Goal: Communication & Community: Answer question/provide support

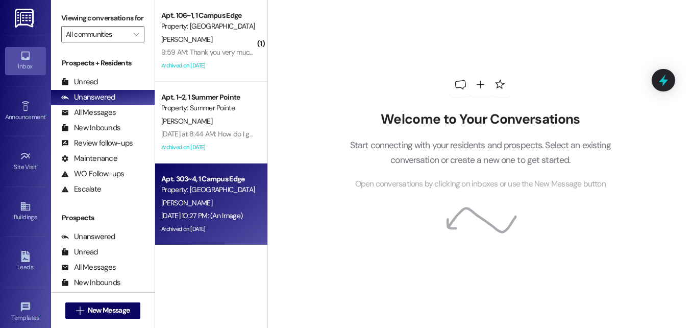
click at [216, 190] on div "Property: [GEOGRAPHIC_DATA]" at bounding box center [208, 189] width 94 height 11
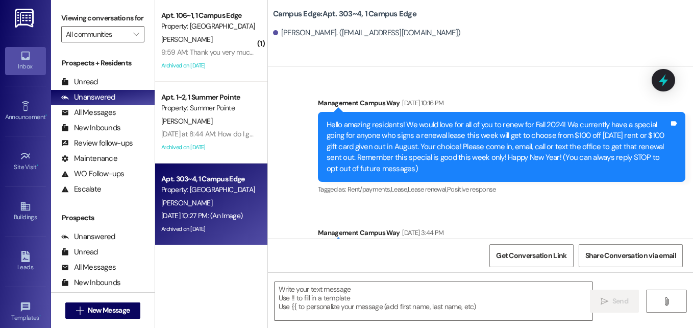
scroll to position [14908, 0]
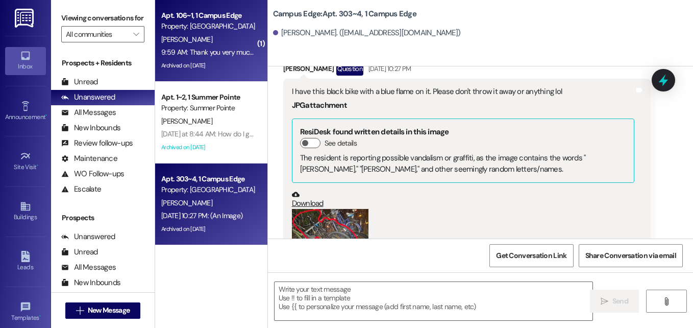
click at [208, 40] on div "[PERSON_NAME]" at bounding box center [208, 39] width 96 height 13
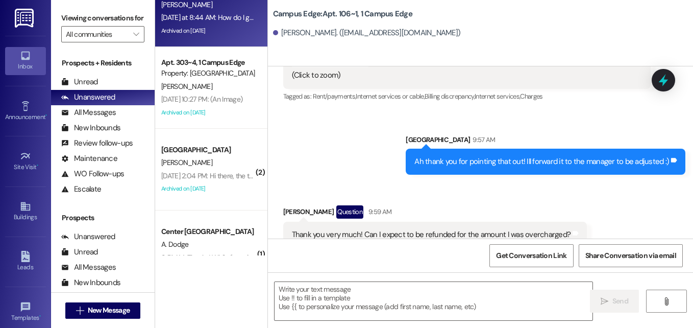
scroll to position [117, 0]
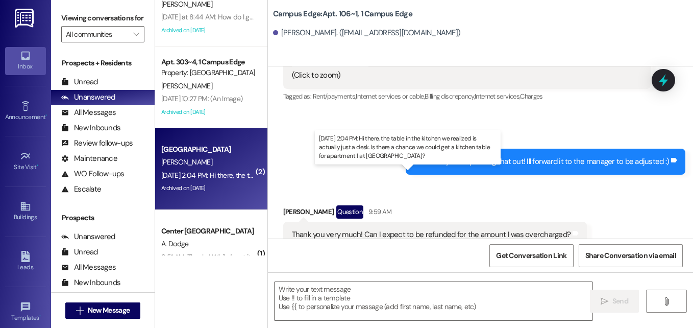
click at [230, 175] on div "[DATE] 2:04 PM: Hi there, the table in the kitchen we realized is actually just…" at bounding box center [413, 175] width 505 height 9
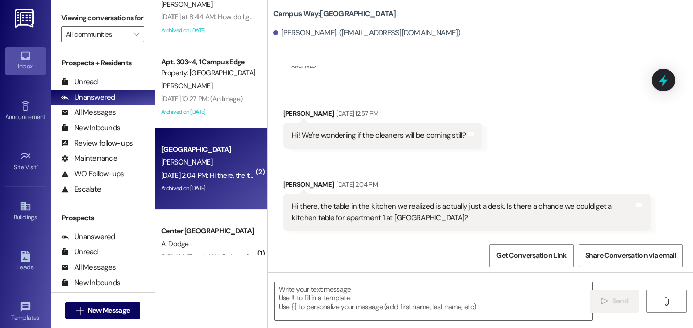
scroll to position [457, 0]
click at [659, 87] on icon at bounding box center [663, 79] width 17 height 17
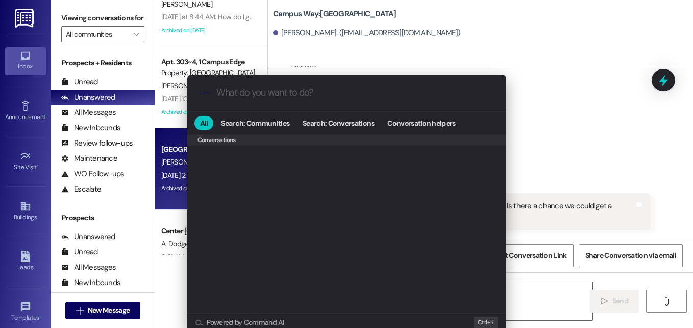
scroll to position [445, 0]
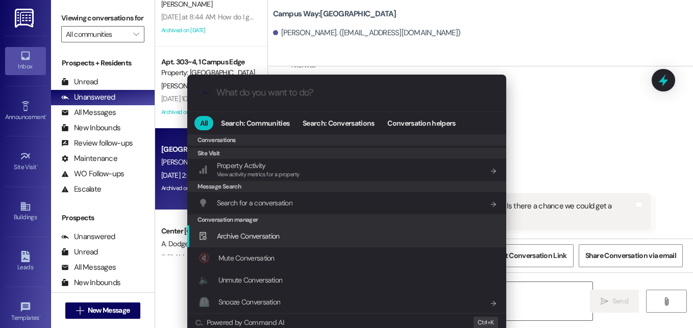
click at [261, 232] on span "Archive Conversation" at bounding box center [248, 235] width 63 height 9
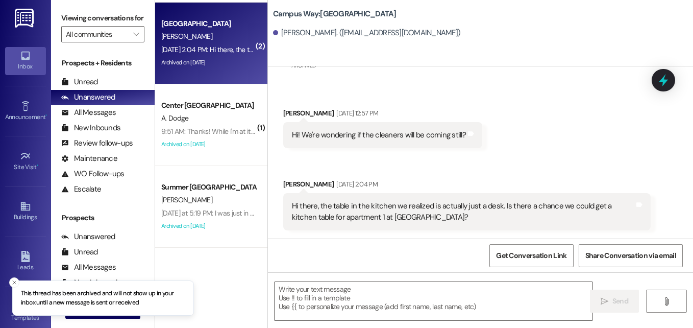
scroll to position [245, 0]
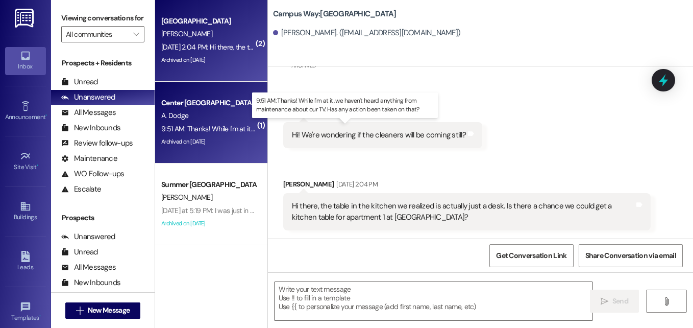
click at [202, 129] on div "9:51 AM: Thanks! While I'm at it, we haven't heard anything from maintenance ab…" at bounding box center [348, 128] width 375 height 9
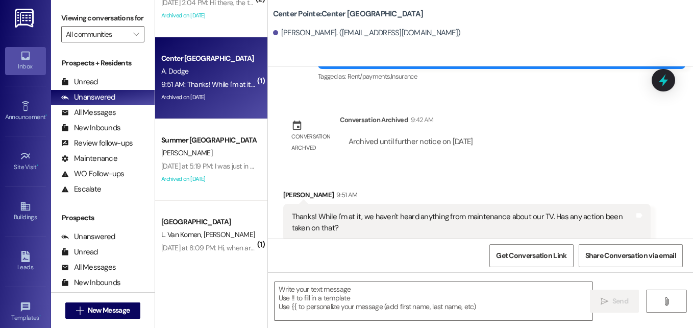
scroll to position [290, 0]
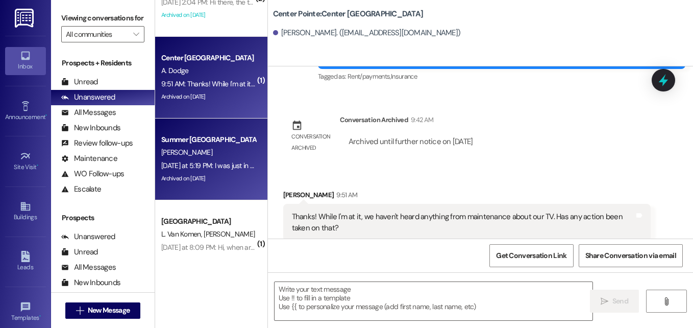
click at [228, 157] on div "[PERSON_NAME]" at bounding box center [208, 152] width 96 height 13
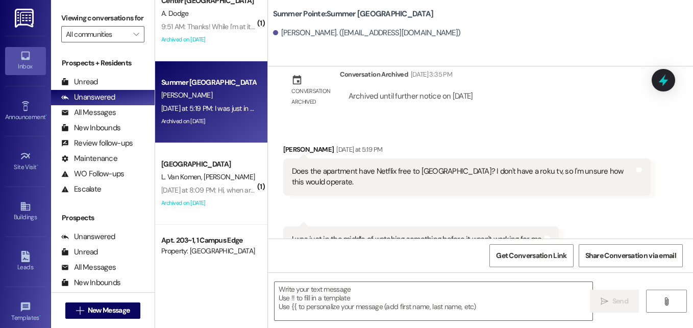
scroll to position [352, 0]
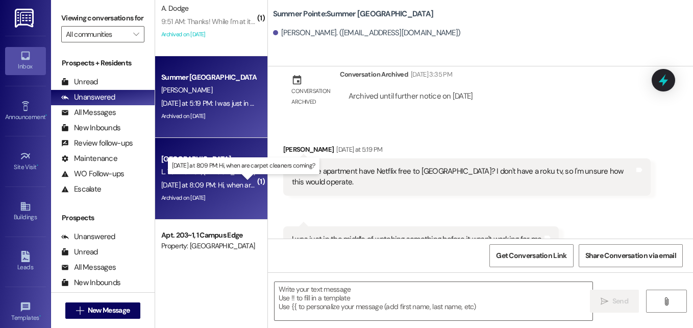
click at [232, 187] on div "[DATE] at 8:09 PM: Hi, when are carpet cleaners coming? [DATE] at 8:09 PM: Hi, …" at bounding box center [245, 184] width 168 height 9
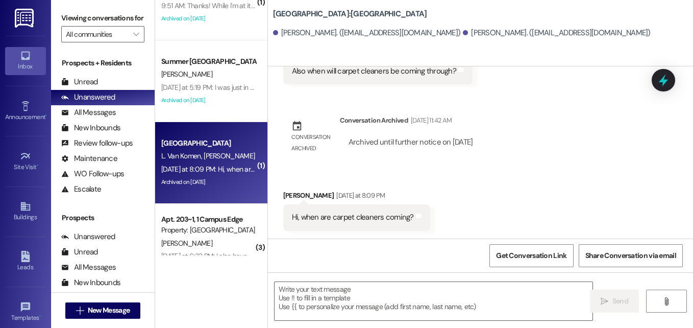
scroll to position [398, 0]
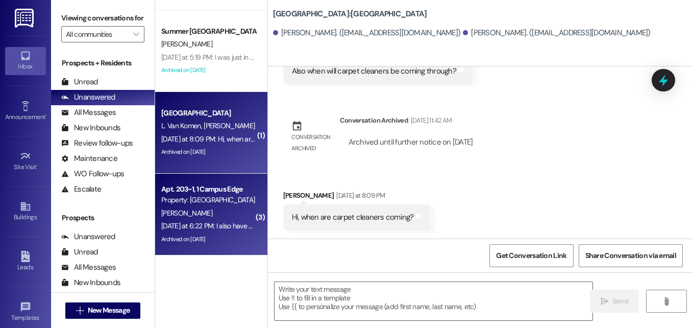
click at [219, 211] on div "[PERSON_NAME]" at bounding box center [208, 213] width 96 height 13
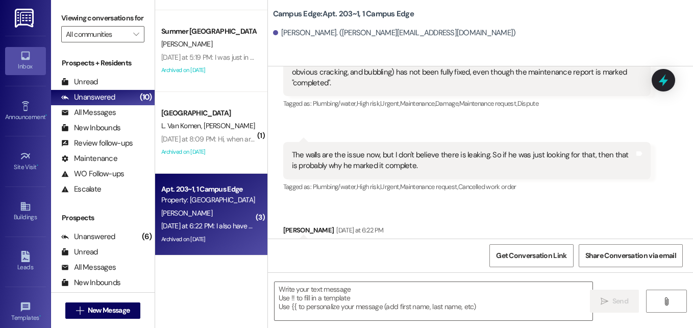
scroll to position [5756, 0]
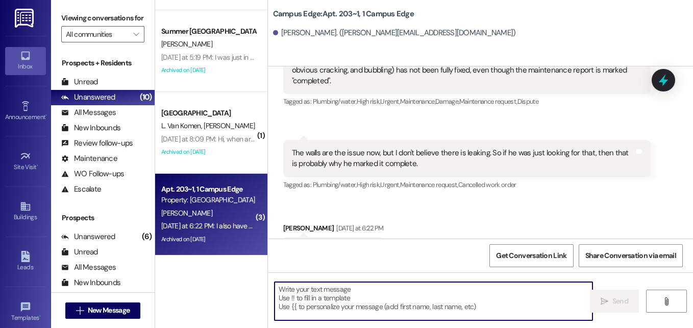
click at [362, 291] on textarea at bounding box center [434, 301] width 318 height 38
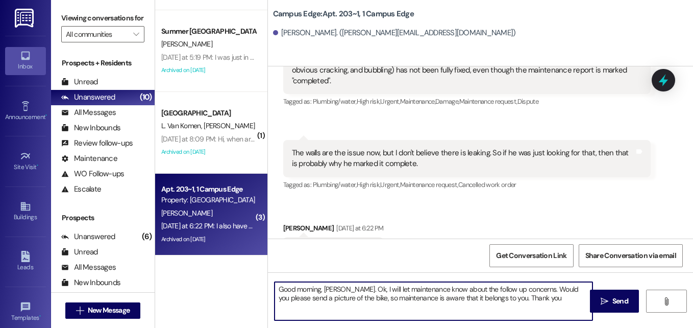
type textarea "Good morning, [PERSON_NAME]. Ok, I will let maintenance know about the follow u…"
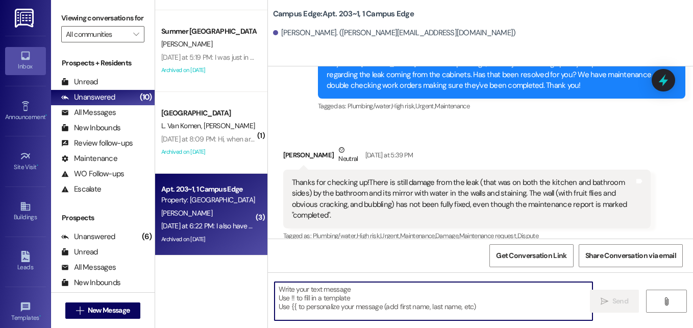
scroll to position [5622, 0]
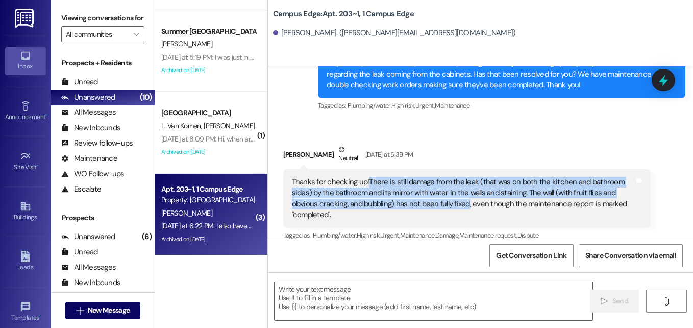
drag, startPoint x: 464, startPoint y: 171, endPoint x: 365, endPoint y: 153, distance: 100.6
click at [365, 177] on div "Thanks for checking up!There is still damage from the leak (that was on both th…" at bounding box center [463, 199] width 343 height 44
copy div "There is still damage from the leak (that was on both the kitchen and bathroom …"
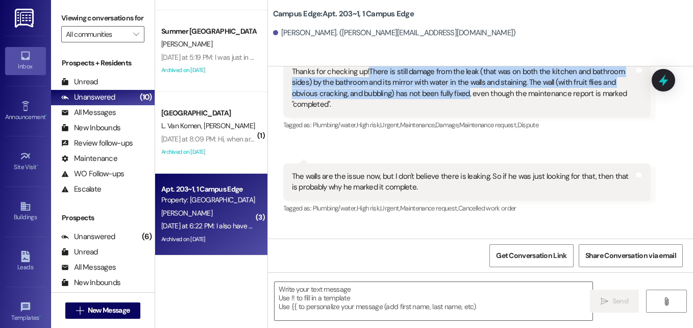
scroll to position [5838, 0]
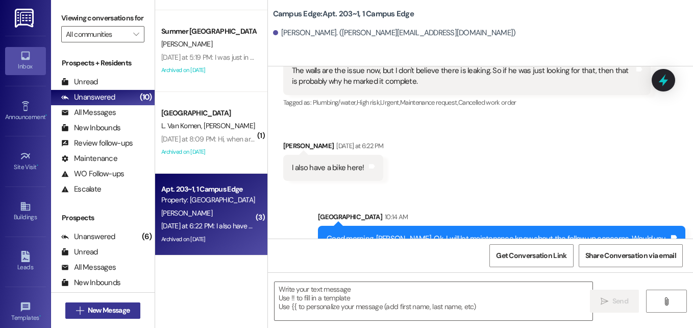
click at [116, 306] on span "New Message" at bounding box center [109, 310] width 42 height 11
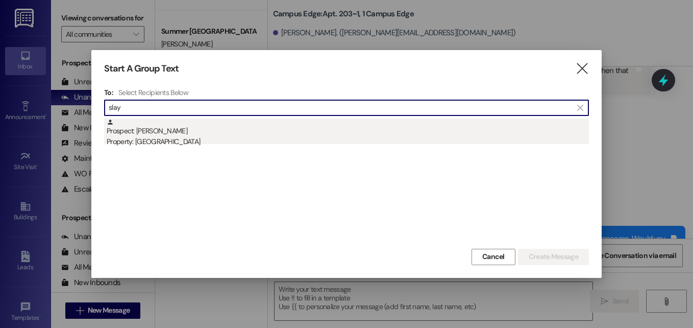
type input "slay"
click at [173, 135] on div "Prospect: [PERSON_NAME] Property: [GEOGRAPHIC_DATA]" at bounding box center [348, 132] width 482 height 29
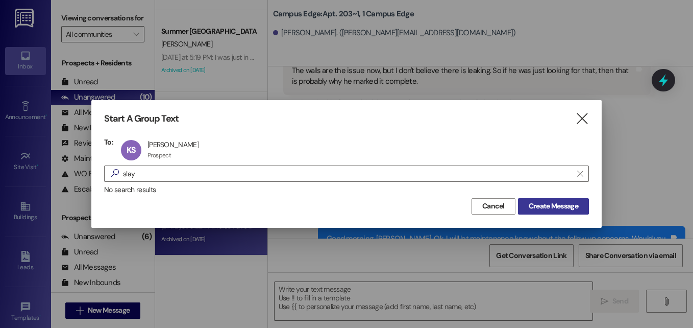
click at [554, 211] on span "Create Message" at bounding box center [554, 206] width 50 height 11
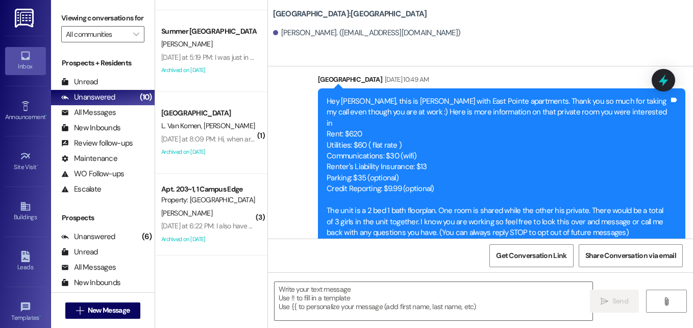
scroll to position [0, 0]
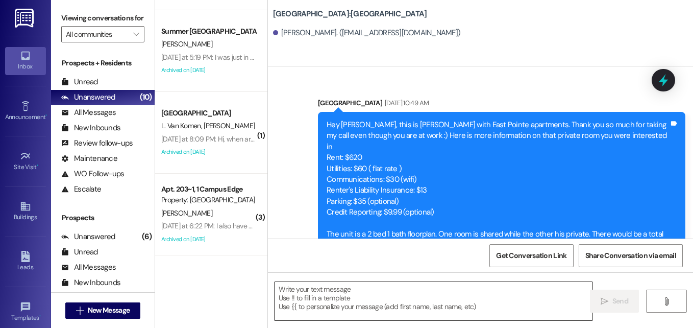
click at [439, 299] on textarea at bounding box center [434, 301] width 318 height 38
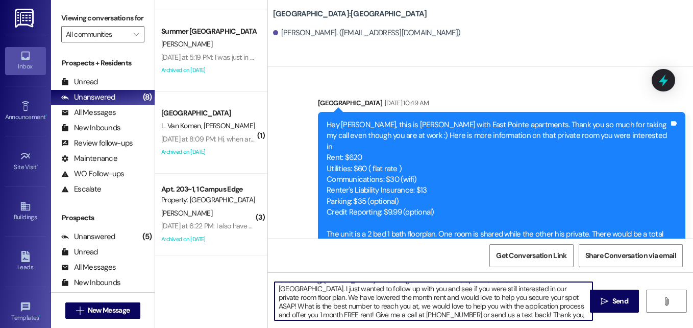
scroll to position [10, 0]
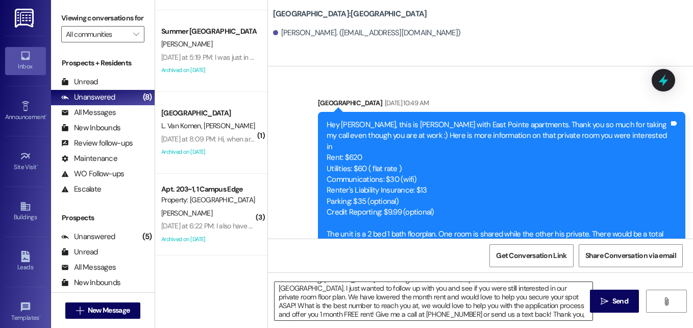
type textarea "Good morning, [PERSON_NAME]! This is Angel with East Pointe apartments here in …"
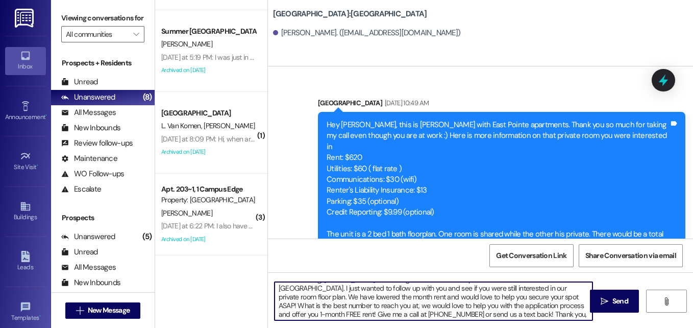
scroll to position [11, 0]
click at [490, 302] on textarea "Good morning, [PERSON_NAME]! This is Angel with East Pointe apartments here in …" at bounding box center [434, 301] width 318 height 38
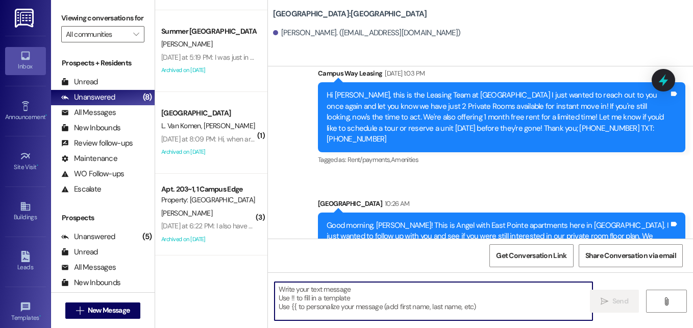
scroll to position [1220, 0]
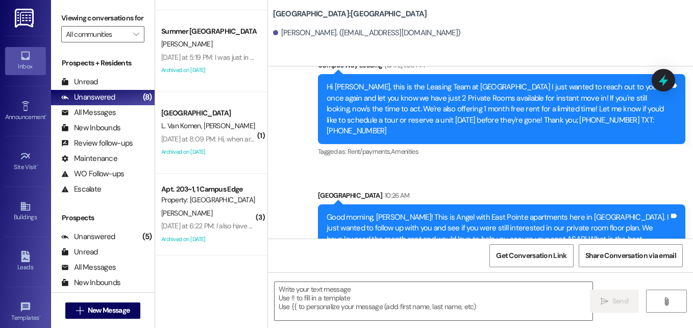
click at [98, 298] on div " New Message" at bounding box center [103, 311] width 76 height 26
click at [97, 315] on span "New Message" at bounding box center [109, 310] width 42 height 11
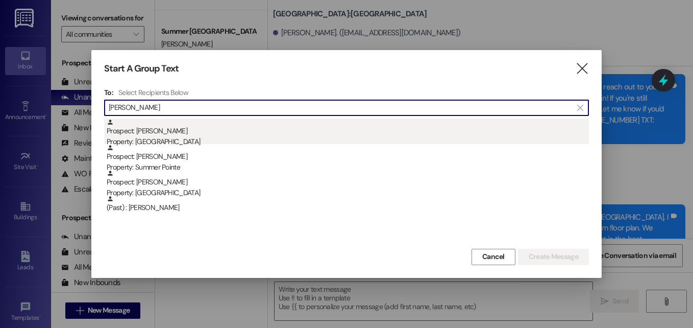
type input "[PERSON_NAME]"
click at [147, 128] on div "Prospect: [PERSON_NAME] Property: [GEOGRAPHIC_DATA]" at bounding box center [348, 132] width 482 height 29
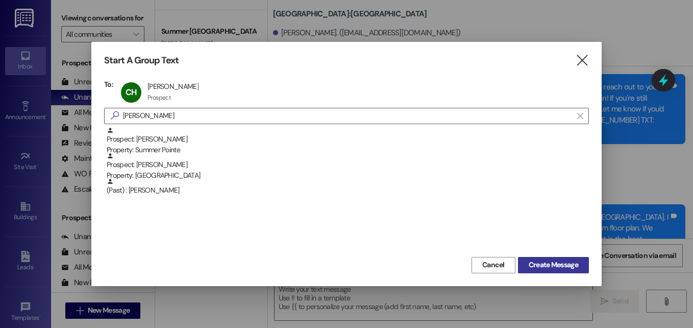
click at [546, 263] on span "Create Message" at bounding box center [554, 264] width 50 height 11
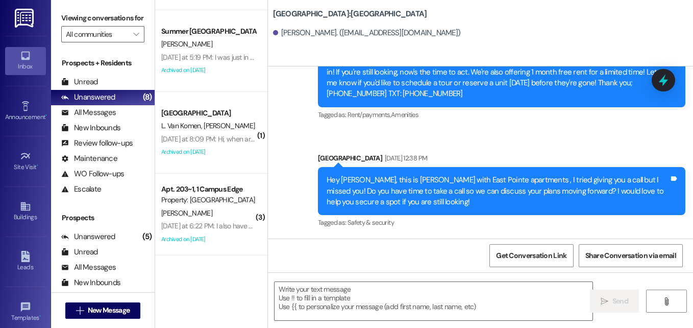
scroll to position [579, 0]
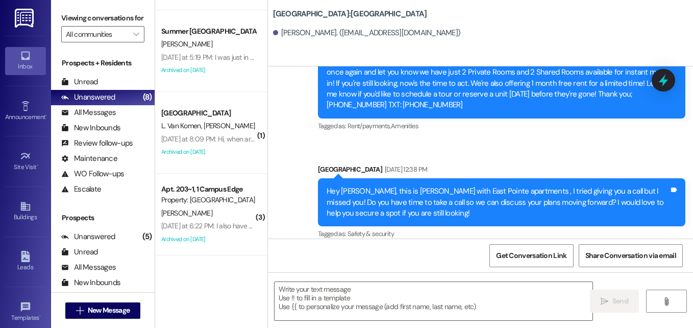
drag, startPoint x: 546, startPoint y: 263, endPoint x: 455, endPoint y: 149, distance: 146.8
click at [455, 149] on div "Sent via [GEOGRAPHIC_DATA] [DATE] 12:35 PM Hey there, [PERSON_NAME]! This is th…" at bounding box center [480, 230] width 425 height 328
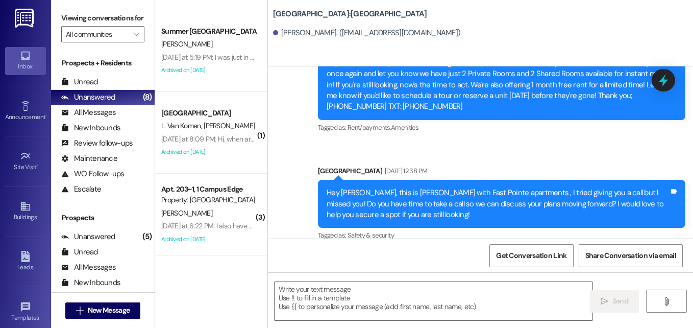
scroll to position [578, 0]
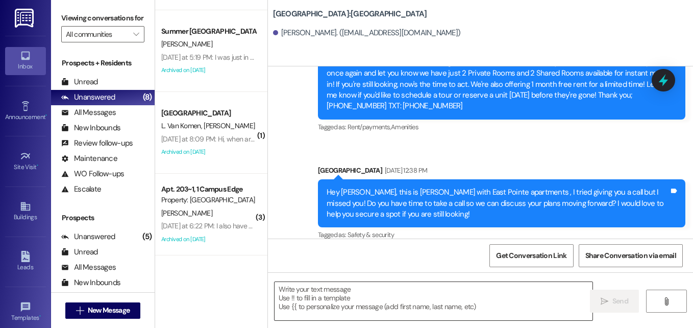
click at [408, 295] on textarea at bounding box center [434, 301] width 318 height 38
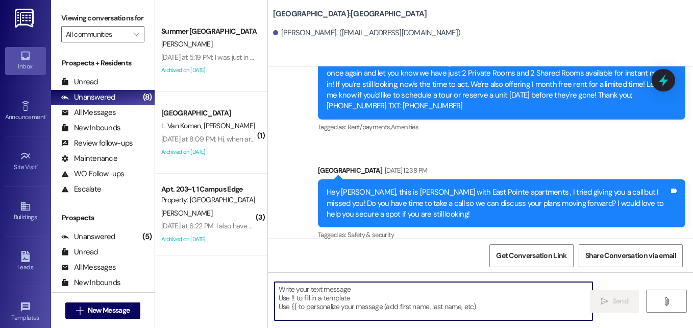
paste textarea "Good morning, [PERSON_NAME]! This is Angel with East Pointe apartments here in …"
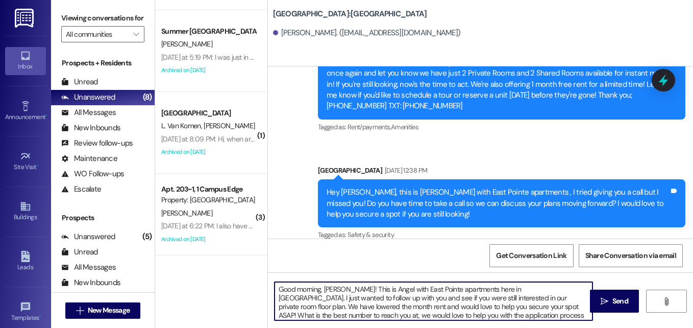
scroll to position [1, 0]
click at [325, 287] on textarea "Good morning, [PERSON_NAME]! This is Angel with East Pointe apartments here in …" at bounding box center [434, 301] width 318 height 38
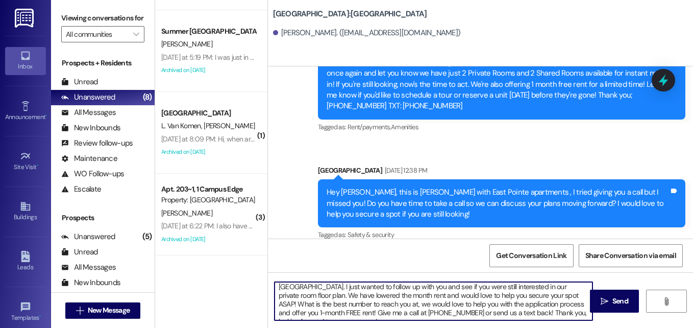
scroll to position [0, 0]
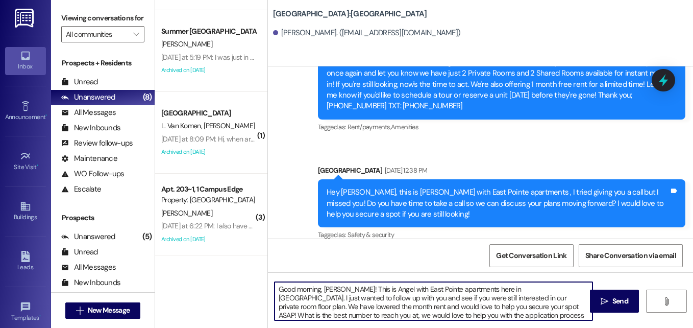
click at [444, 298] on textarea "Good morning, [PERSON_NAME]! This is Angel with East Pointe apartments here in …" at bounding box center [434, 301] width 318 height 38
click at [447, 302] on textarea "Good morning, [PERSON_NAME]! This is Angel with East Pointe apartments here in …" at bounding box center [434, 301] width 318 height 38
click at [321, 304] on textarea "Good morning, [PERSON_NAME]! This is Angel with East Pointe apartments here in …" at bounding box center [434, 301] width 318 height 38
click at [302, 314] on textarea "Good morning, [PERSON_NAME]! This is Angel with East Pointe apartments here in …" at bounding box center [434, 301] width 318 height 38
type textarea "Good morning, [PERSON_NAME]! This is Angel with East Pointe apartments here in …"
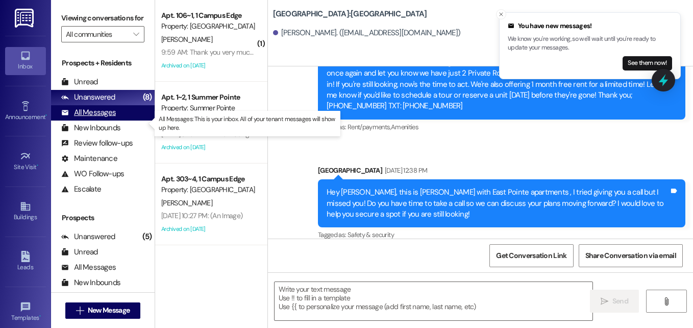
click at [94, 118] on div "All Messages" at bounding box center [88, 112] width 55 height 11
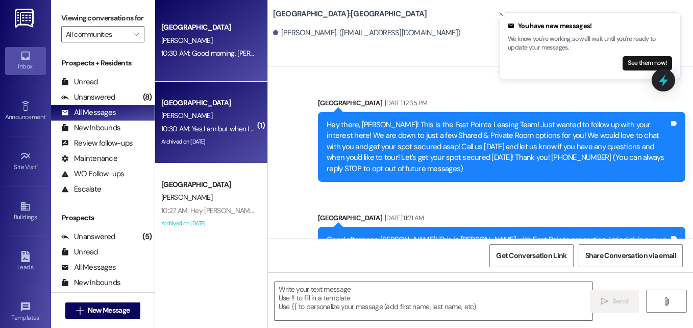
click at [221, 119] on div "[PERSON_NAME]" at bounding box center [208, 115] width 96 height 13
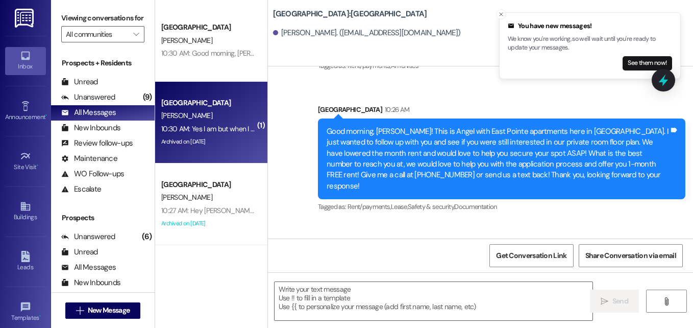
scroll to position [1306, 0]
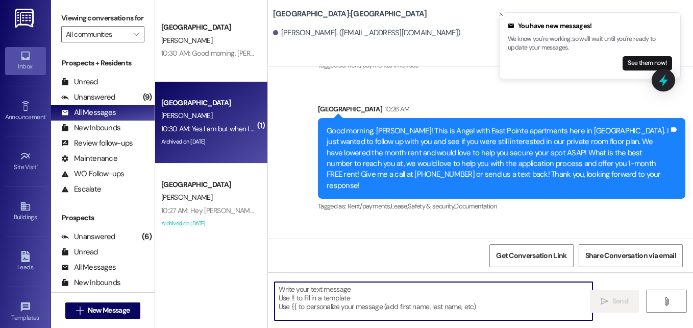
click at [409, 290] on textarea at bounding box center [434, 301] width 318 height 38
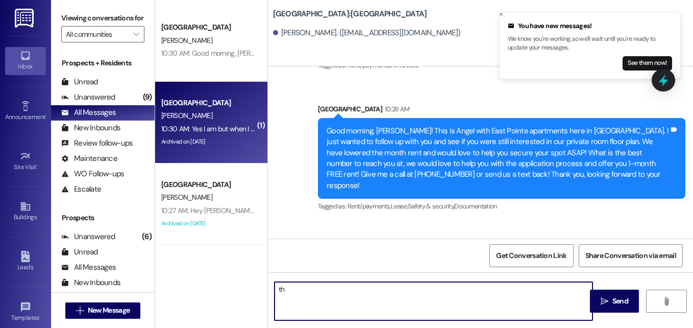
type textarea "t"
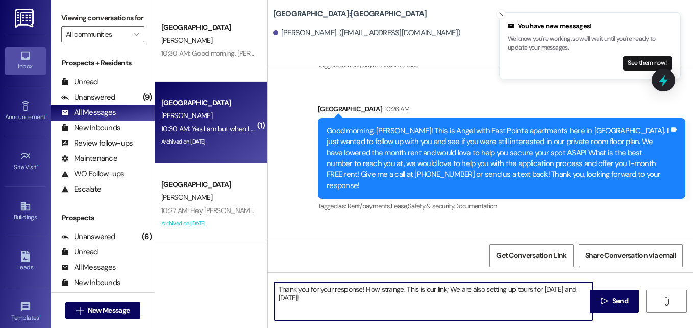
scroll to position [1306, 0]
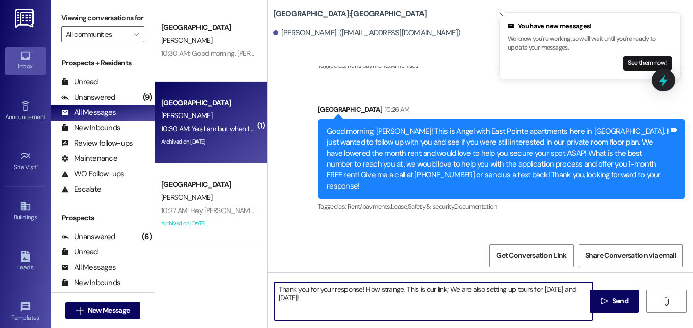
click at [448, 288] on textarea "Thank you for your response! How strange. This is our link; We are also setting…" at bounding box center [434, 301] width 318 height 38
paste textarea "[URL][DOMAIN_NAME]"
type textarea "Thank you for your response! How strange. This is our link; [URL][DOMAIN_NAME] …"
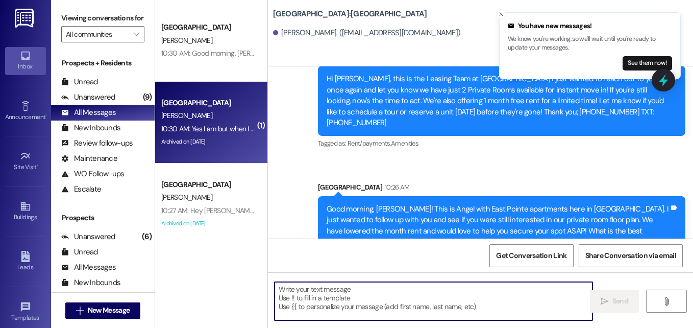
scroll to position [1471, 0]
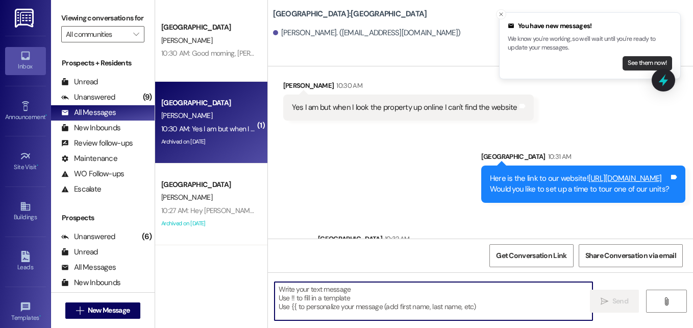
click at [647, 65] on button "See them now!" at bounding box center [648, 63] width 50 height 14
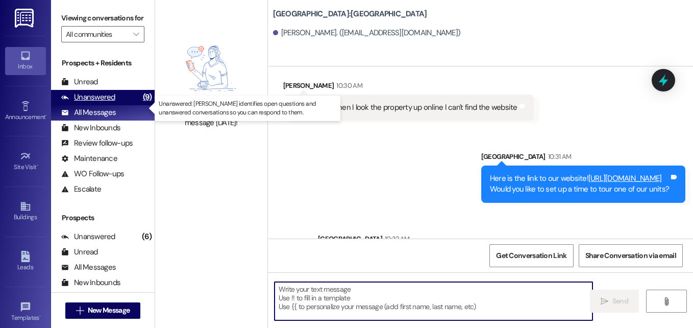
click at [88, 103] on div "Unanswered" at bounding box center [88, 97] width 54 height 11
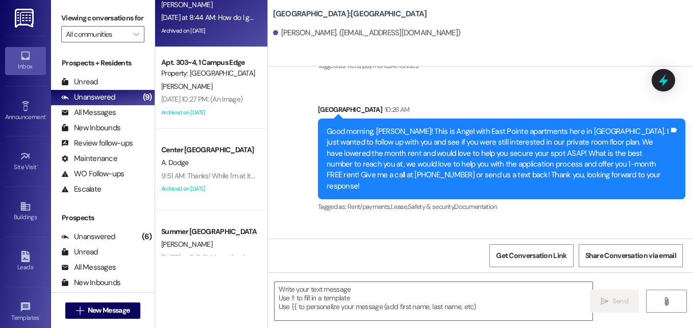
scroll to position [235, 0]
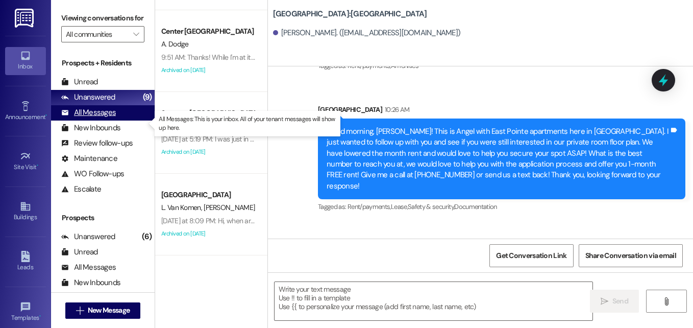
click at [94, 118] on div "All Messages" at bounding box center [88, 112] width 55 height 11
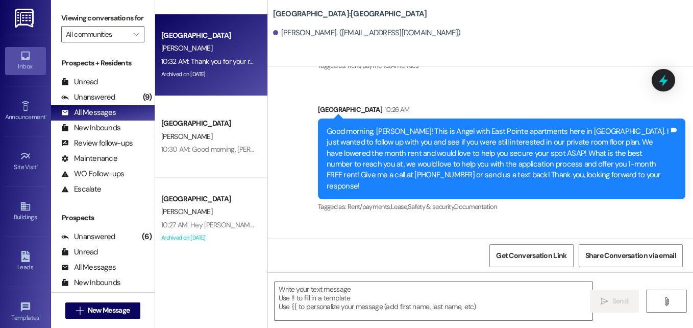
scroll to position [76, 0]
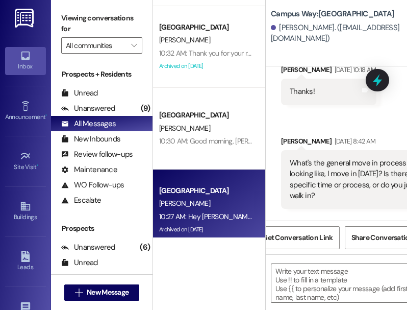
scroll to position [3250, 0]
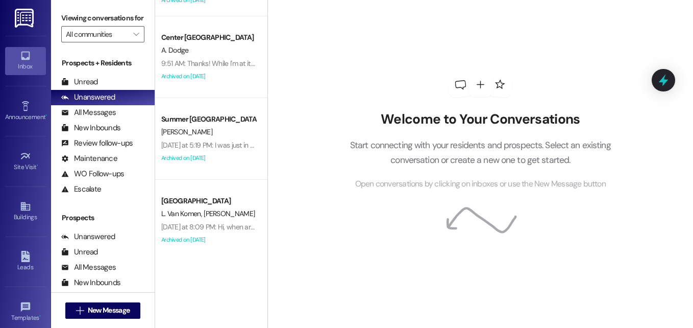
scroll to position [235, 0]
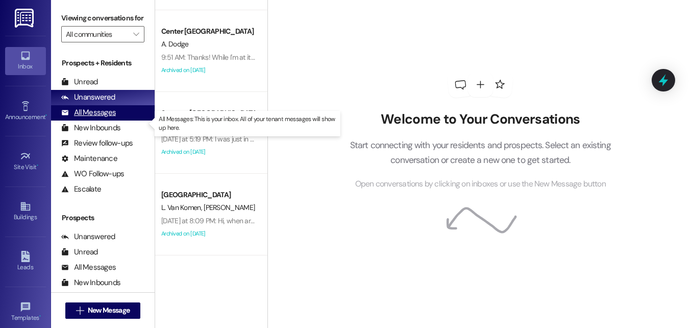
click at [92, 118] on div "All Messages" at bounding box center [88, 112] width 55 height 11
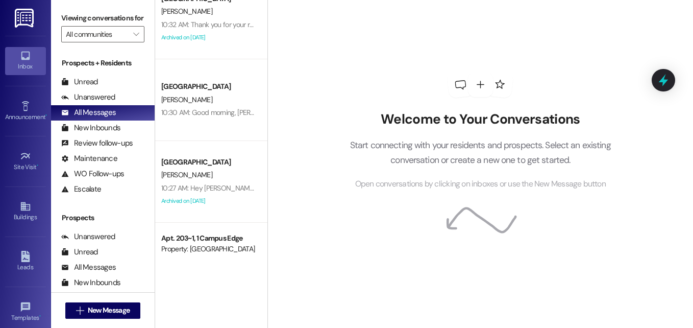
scroll to position [171, 0]
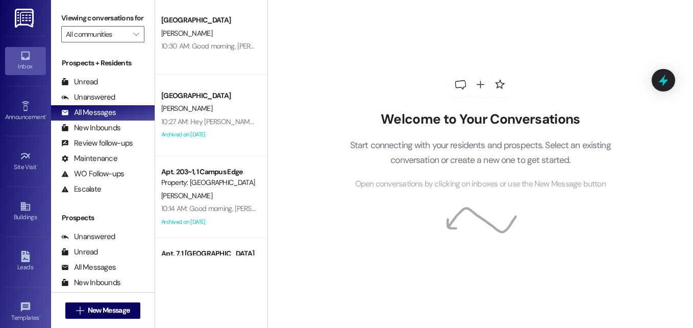
click at [215, 110] on div "[PERSON_NAME]" at bounding box center [208, 108] width 96 height 13
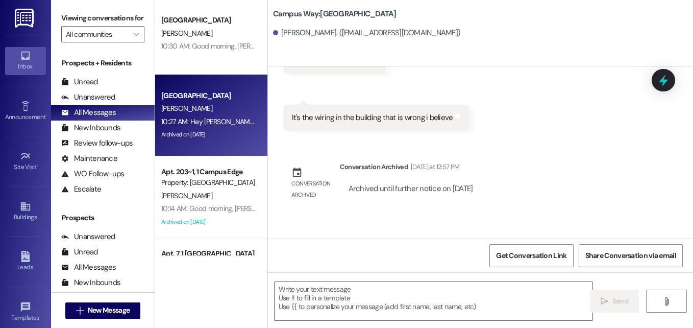
scroll to position [2692, 0]
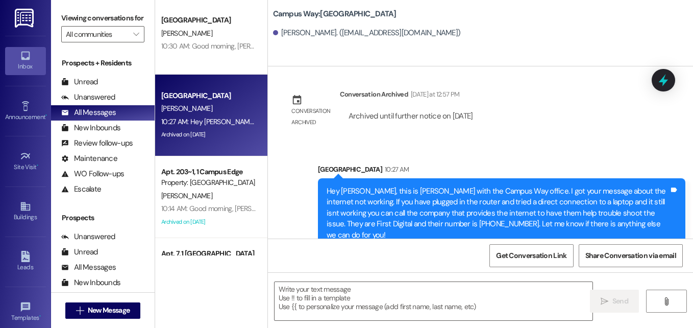
drag, startPoint x: 689, startPoint y: 290, endPoint x: 581, endPoint y: 167, distance: 163.9
click at [581, 167] on div "Sent via SMS Leasing Campus Way Feb 13, 2025 at 10:53 AM Hey Logan! This is Dre…" at bounding box center [480, 230] width 425 height 328
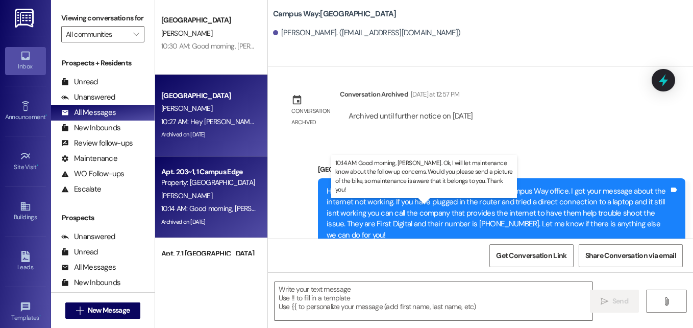
click at [219, 207] on div "10:14 AM: Good morning, Camille. Ok, I will let maintenance know about the foll…" at bounding box center [468, 208] width 615 height 9
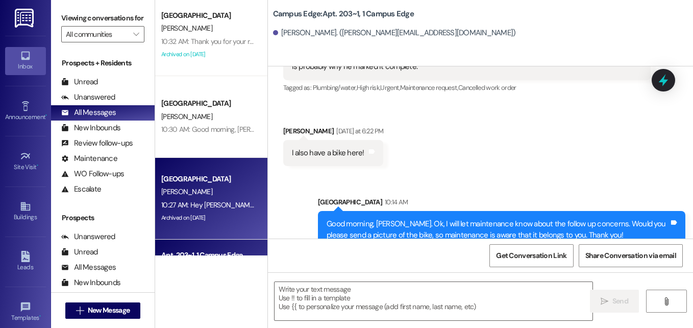
scroll to position [5726, 0]
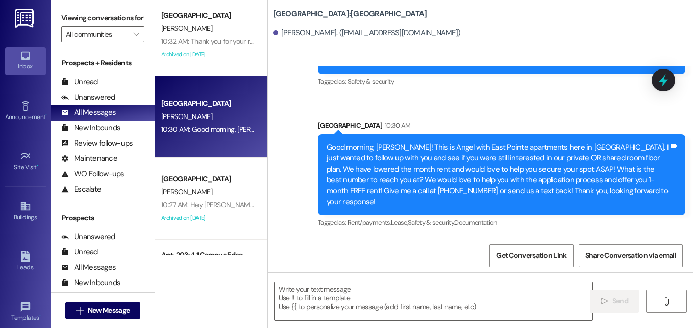
scroll to position [709, 0]
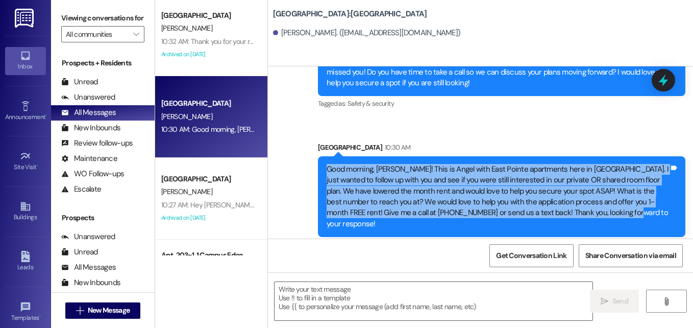
drag, startPoint x: 572, startPoint y: 205, endPoint x: 325, endPoint y: 162, distance: 250.7
click at [327, 164] on div "Good morning, [PERSON_NAME]! This is Angel with East Pointe apartments here in …" at bounding box center [498, 197] width 343 height 66
copy div "Good morning, [PERSON_NAME]! This is Angel with East Pointe apartments here in …"
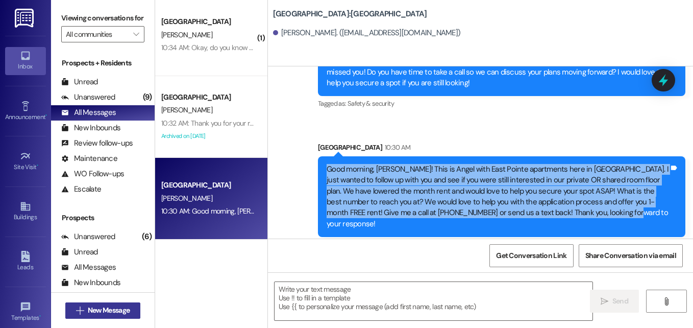
click at [109, 311] on span "New Message" at bounding box center [109, 310] width 42 height 11
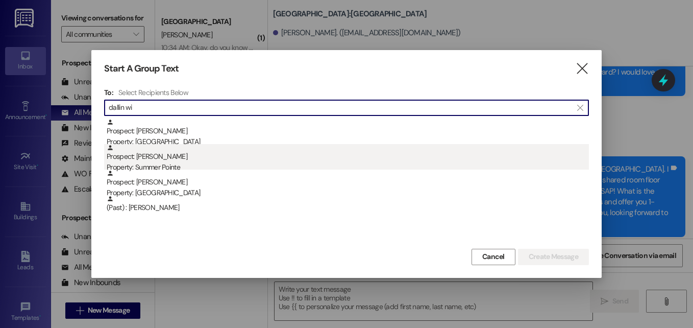
type input "dallin wi"
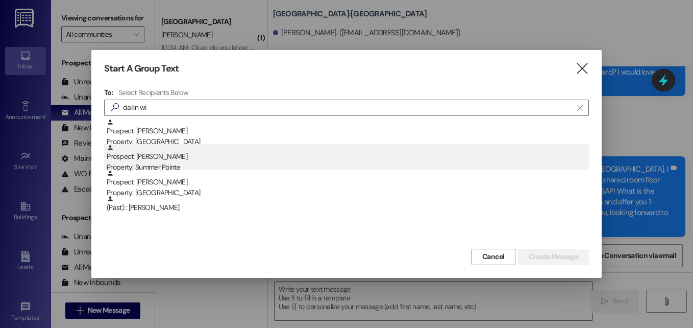
click at [164, 165] on div "Property: Summer Pointe" at bounding box center [348, 167] width 482 height 11
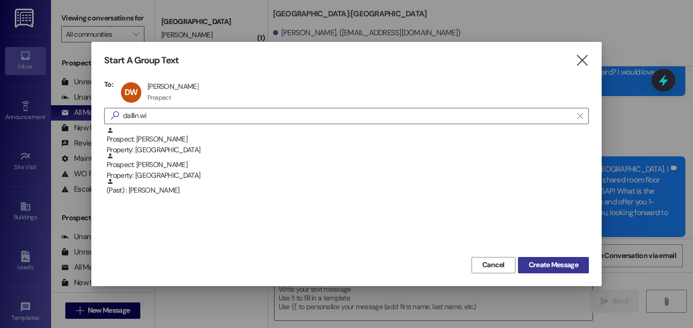
click at [533, 266] on span "Create Message" at bounding box center [554, 264] width 50 height 11
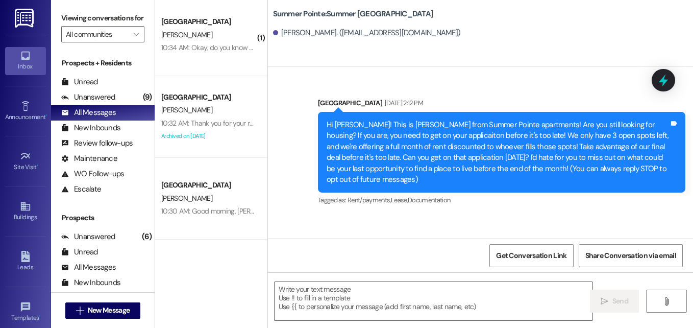
scroll to position [0, 0]
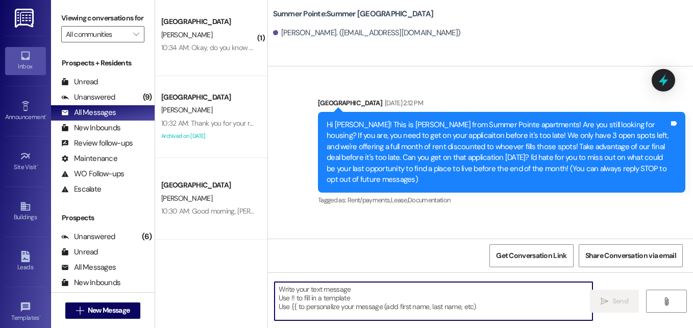
click at [396, 307] on textarea at bounding box center [434, 301] width 318 height 38
paste textarea "Good morning, [PERSON_NAME]! This is Angel with East Pointe apartments here in …"
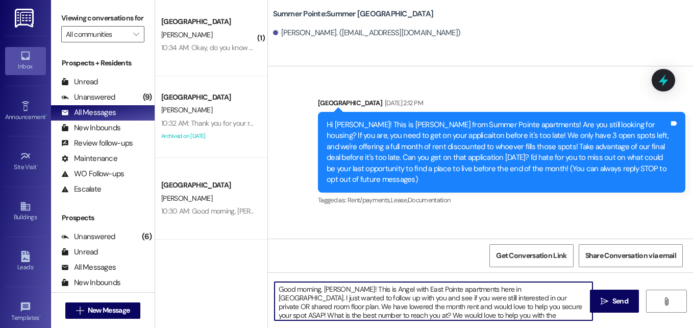
scroll to position [3, 0]
click at [327, 289] on textarea "Good morning, [PERSON_NAME]! This is Angel with East Pointe apartments here in …" at bounding box center [434, 301] width 318 height 38
click at [399, 286] on textarea "Good morning, Dallin! This is Angel with East Pointe apartments here in Provo. …" at bounding box center [434, 301] width 318 height 38
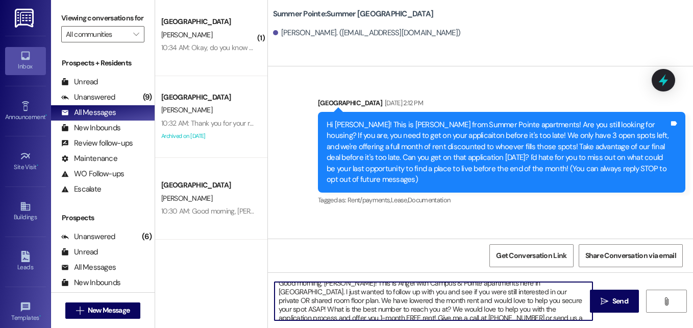
scroll to position [7, 0]
click at [331, 299] on textarea "Good morning, Dallin! This is Angel with Campus & Pointe apartments here in Pro…" at bounding box center [434, 301] width 318 height 38
click at [350, 296] on textarea "Good morning, Dallin! This is Angel with Campus & Pointe apartments here in Pro…" at bounding box center [434, 301] width 318 height 38
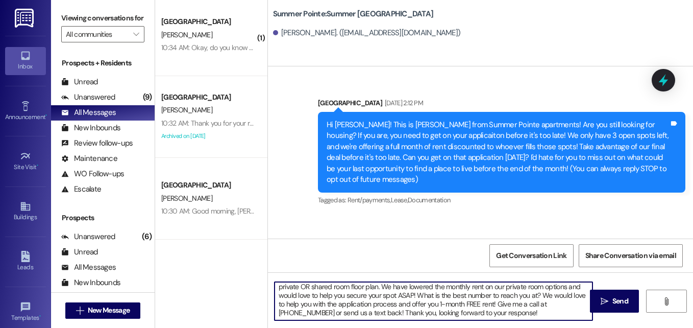
scroll to position [19, 0]
click at [374, 305] on textarea "Good morning, Dallin! This is Angel with Campus & Pointe apartments here in Pro…" at bounding box center [434, 301] width 318 height 38
type textarea "Good morning, Dallin! This is Angel with Campus & Pointe apartments here in Pro…"
click at [394, 312] on textarea "Good morning, Dallin! This is Angel with Campus & Pointe apartments here in Pro…" at bounding box center [434, 301] width 318 height 38
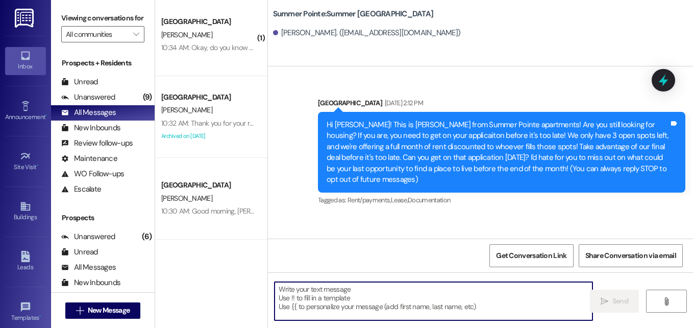
scroll to position [92, 0]
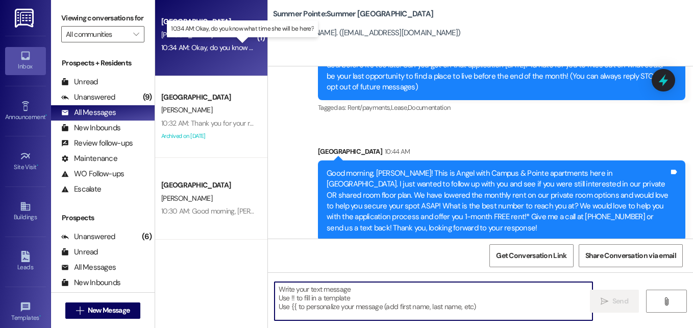
click at [211, 43] on div "10:34 AM: Okay, do you know what time she will be here? 10:34 AM: Okay, do you …" at bounding box center [245, 47] width 168 height 9
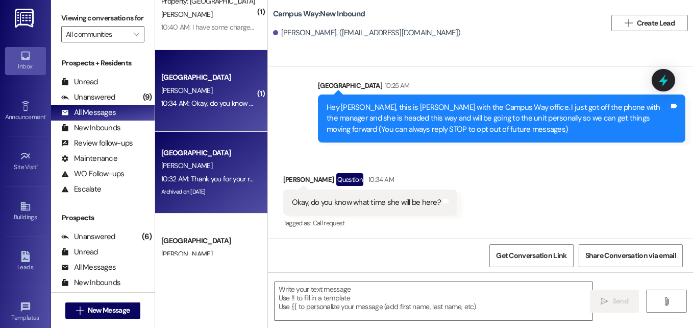
scroll to position [0, 0]
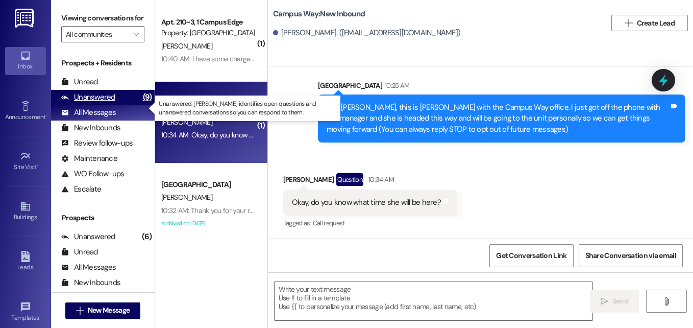
click at [98, 103] on div "Unanswered" at bounding box center [88, 97] width 54 height 11
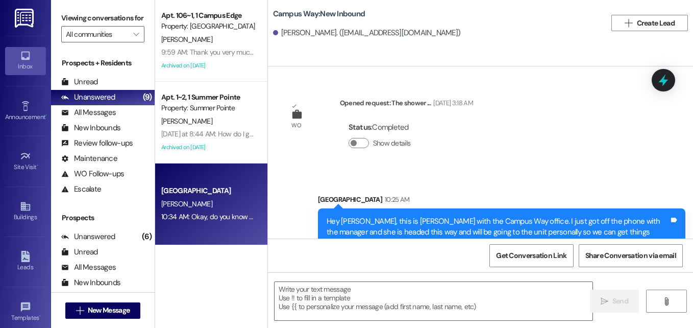
scroll to position [114, 0]
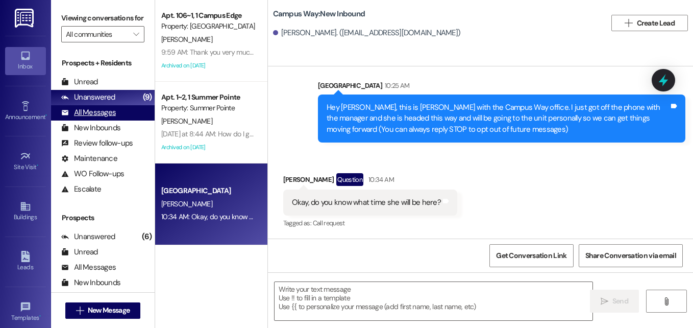
click at [101, 118] on div "All Messages" at bounding box center [88, 112] width 55 height 11
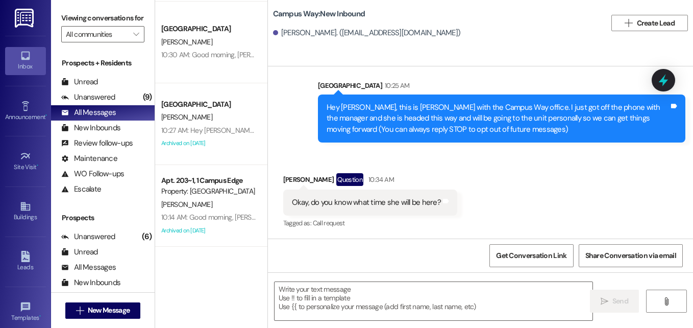
scroll to position [454, 0]
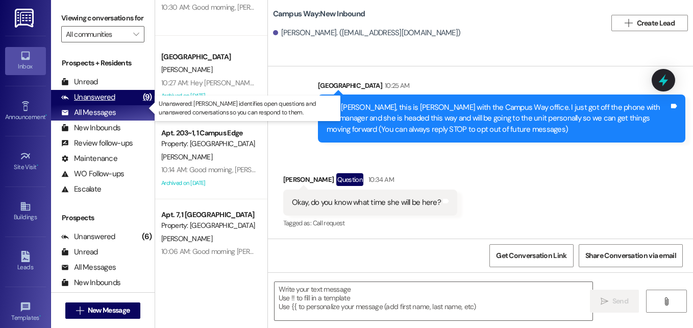
click at [94, 103] on div "Unanswered" at bounding box center [88, 97] width 54 height 11
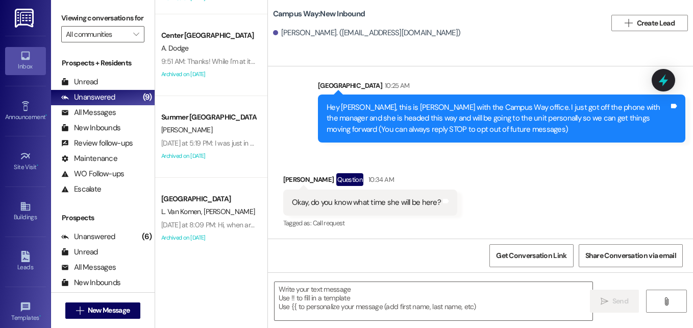
scroll to position [305, 0]
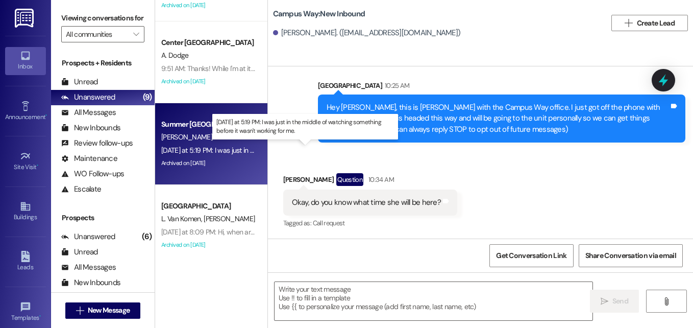
click at [228, 151] on div "Yesterday at 5:19 PM: I was just in the middle of watching something before it …" at bounding box center [302, 149] width 283 height 9
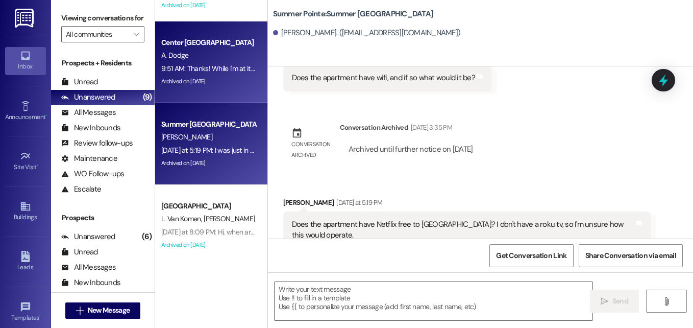
scroll to position [1093, 0]
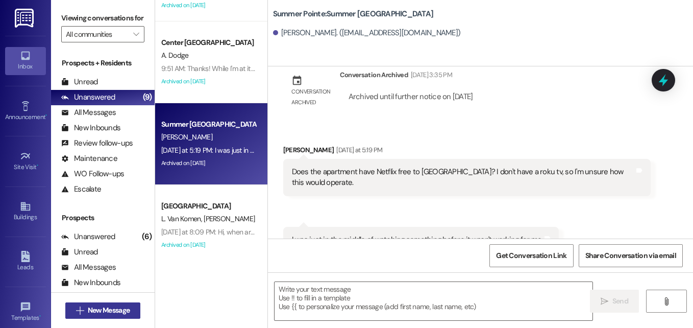
click at [121, 304] on button " New Message" at bounding box center [103, 310] width 76 height 16
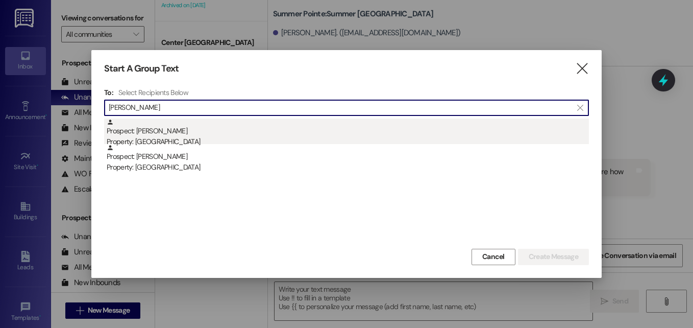
type input "amiker"
click at [159, 135] on div "Prospect: Kristy Amiker Property: East Pointe" at bounding box center [348, 132] width 482 height 29
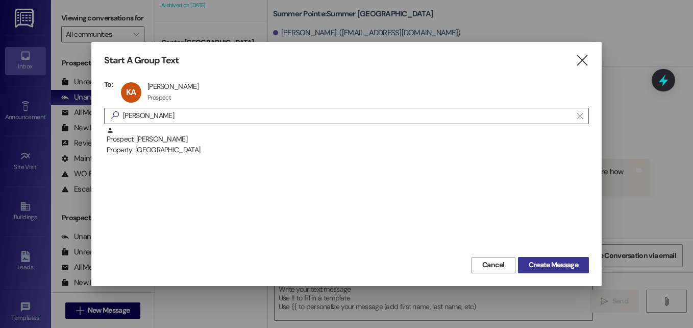
click at [534, 266] on span "Create Message" at bounding box center [554, 264] width 50 height 11
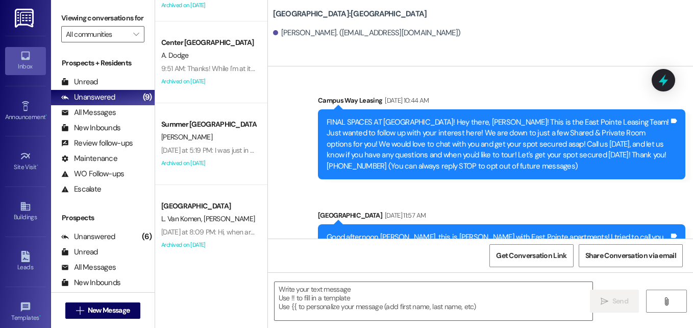
scroll to position [0, 0]
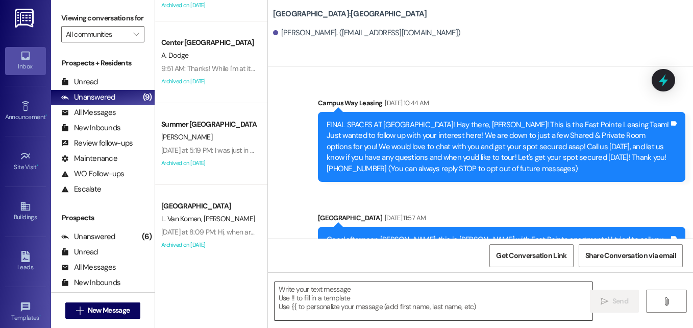
click at [360, 301] on textarea at bounding box center [434, 301] width 318 height 38
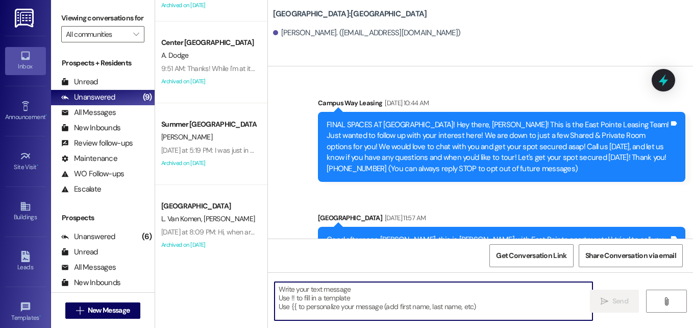
paste textarea "Good morning, Dallin! This is Angel with Campus & Pointe apartments here in Pro…"
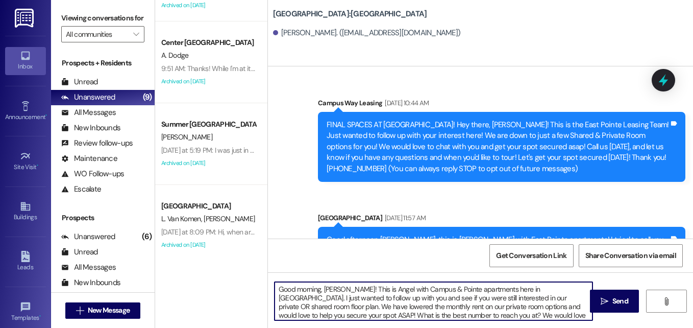
click at [328, 288] on textarea "Good morning, Dallin! This is Angel with Campus & Pointe apartments here in Pro…" at bounding box center [434, 301] width 318 height 38
type textarea "Good morning, Kristy! This is Angel with Campus & Pointe apartments here in Pro…"
click at [369, 315] on textarea "Good morning, Kristy! This is Angel with Campus & Pointe apartments here in Pro…" at bounding box center [434, 301] width 318 height 38
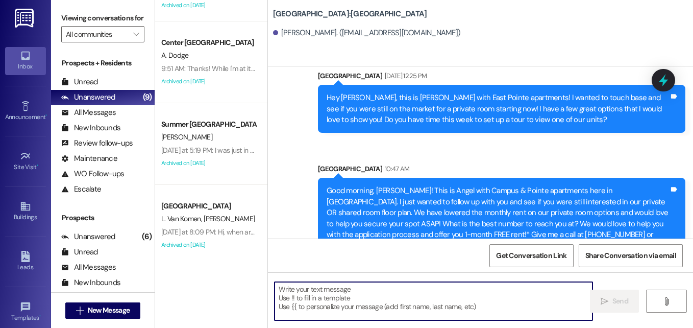
scroll to position [805, 0]
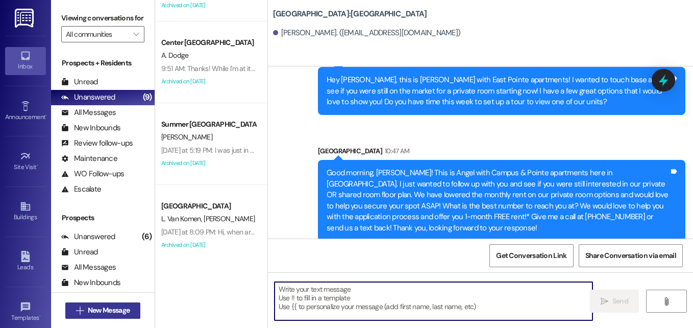
click at [108, 306] on span "New Message" at bounding box center [109, 310] width 42 height 11
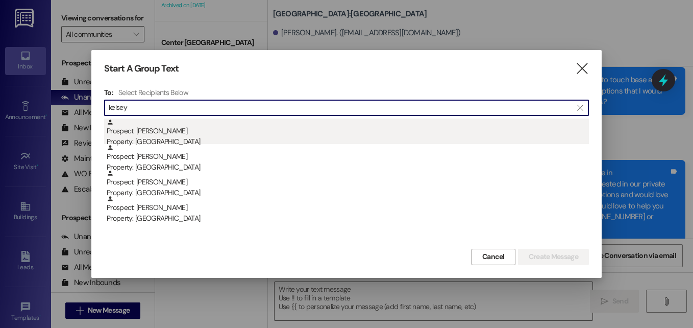
type input "kelsey"
click at [165, 130] on div "Prospect: Kelsey Henderson Property: East Pointe" at bounding box center [348, 132] width 482 height 29
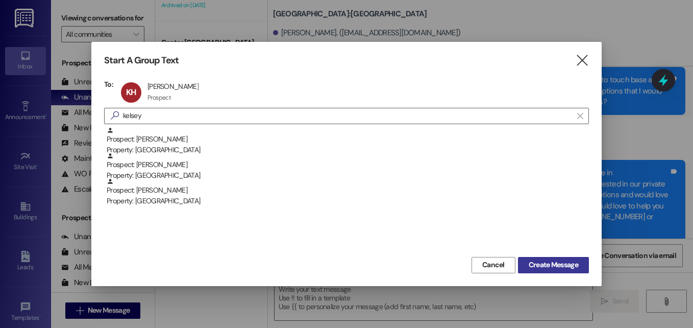
click at [545, 257] on button "Create Message" at bounding box center [553, 265] width 71 height 16
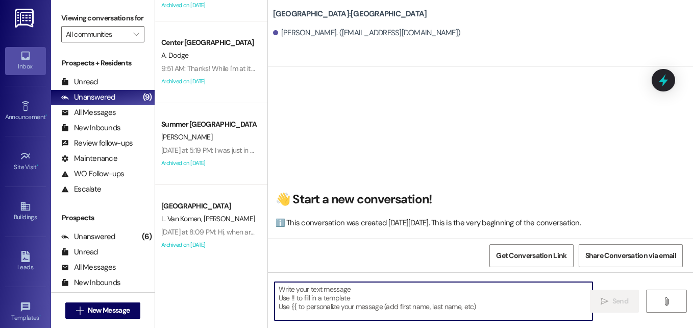
click at [350, 300] on textarea at bounding box center [434, 301] width 318 height 38
paste textarea "Good morning, Kristy! This is Angel with Campus & Pointe apartments here in Pro…"
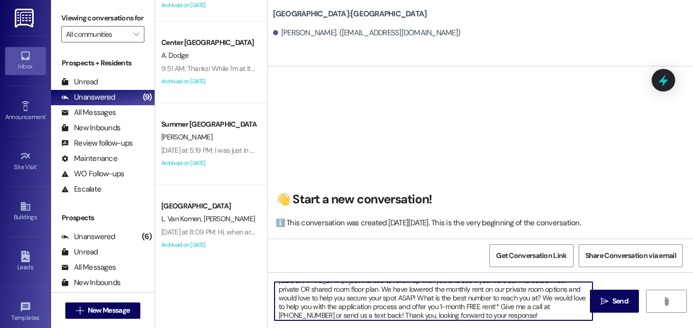
scroll to position [0, 0]
drag, startPoint x: 472, startPoint y: 298, endPoint x: 507, endPoint y: 300, distance: 35.3
click at [507, 300] on textarea "Good morning, Kristy! This is Angel with Campus & Pointe apartments here in Pro…" at bounding box center [434, 301] width 318 height 38
click at [434, 305] on textarea "Good morning, Kristy! This is Angel with Campus & Pointe apartments here in Pro…" at bounding box center [434, 301] width 318 height 38
click at [329, 287] on textarea "Good morning, Kristy! This is Angel with Campus & Pointe apartments here in Pro…" at bounding box center [434, 301] width 318 height 38
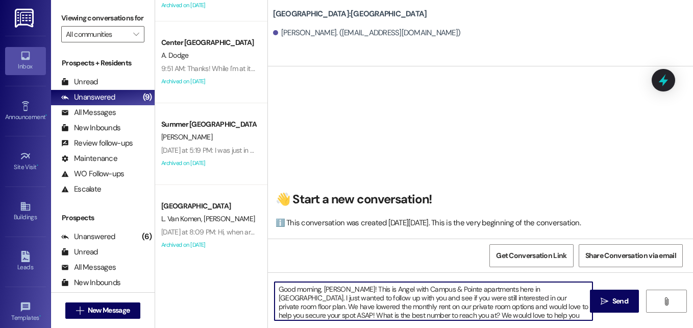
click at [329, 287] on textarea "Good morning, Kristy! This is Angel with Campus & Pointe apartments here in Pro…" at bounding box center [434, 301] width 318 height 38
type textarea "Good morning, Kelsey! This is Angel with Campus & Pointe apartments here in Pro…"
click at [358, 297] on textarea "Good morning, Kelsey! This is Angel with Campus & Pointe apartments here in Pro…" at bounding box center [434, 301] width 318 height 38
